Goal: Use online tool/utility

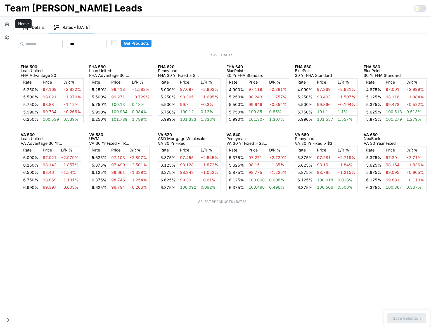
click at [9, 23] on icon "button" at bounding box center [7, 24] width 6 height 6
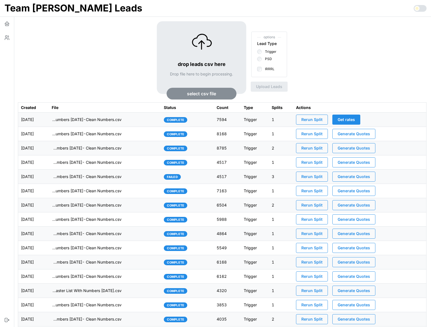
click at [80, 73] on div "drop leads csv here Drop file here to begin processing. select csv file options…" at bounding box center [222, 61] width 408 height 81
click at [32, 44] on div "drop leads csv here Drop file here to begin processing. select csv file options…" at bounding box center [222, 61] width 408 height 81
